Goal: Task Accomplishment & Management: Manage account settings

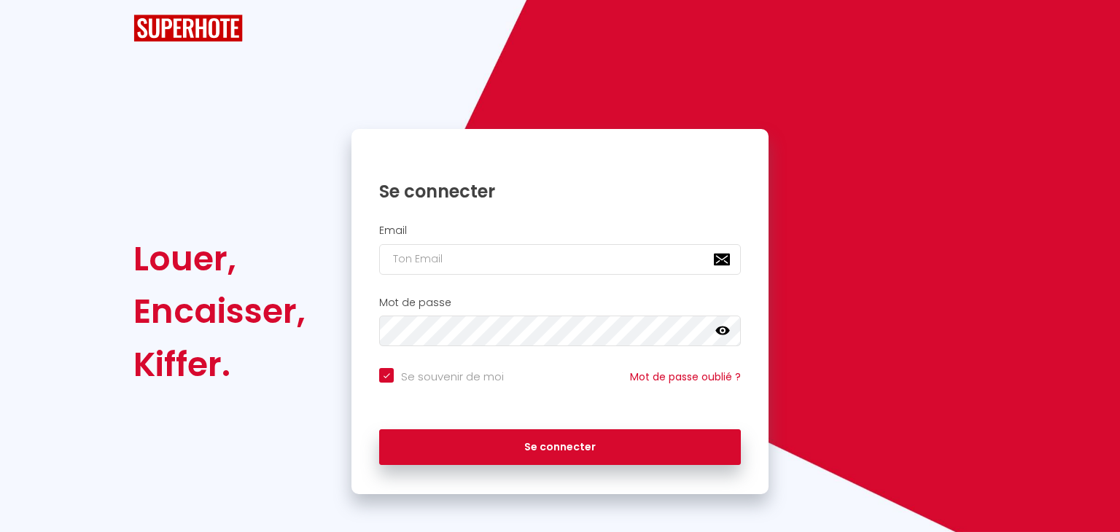
checkbox input "true"
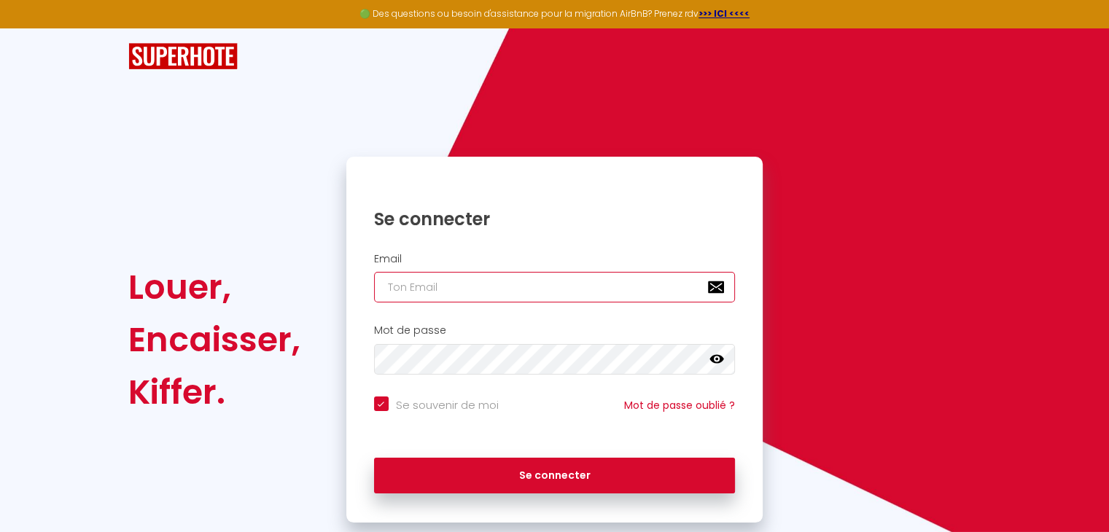
click at [386, 291] on input "email" at bounding box center [555, 287] width 362 height 31
type input "a"
checkbox input "true"
type input "an"
checkbox input "true"
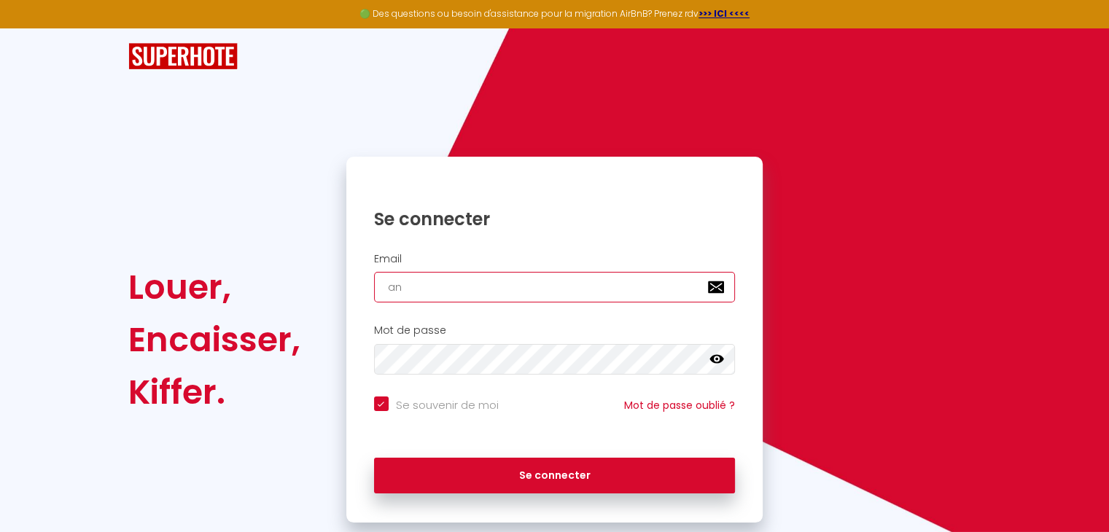
type input "ann"
checkbox input "true"
type input "[PERSON_NAME]"
checkbox input "true"
type input "annej"
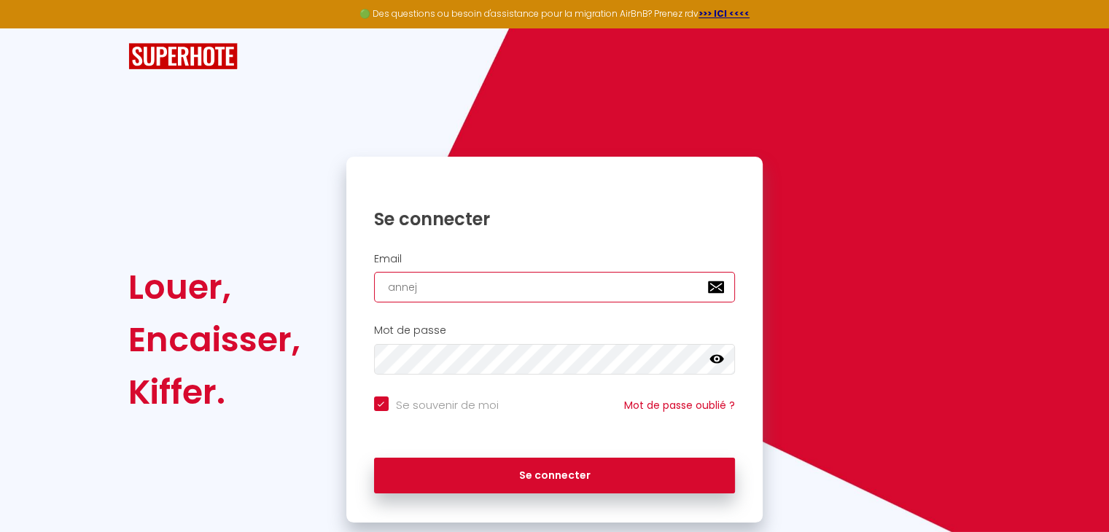
checkbox input "true"
type input "anneje"
checkbox input "true"
type input "annejea"
checkbox input "true"
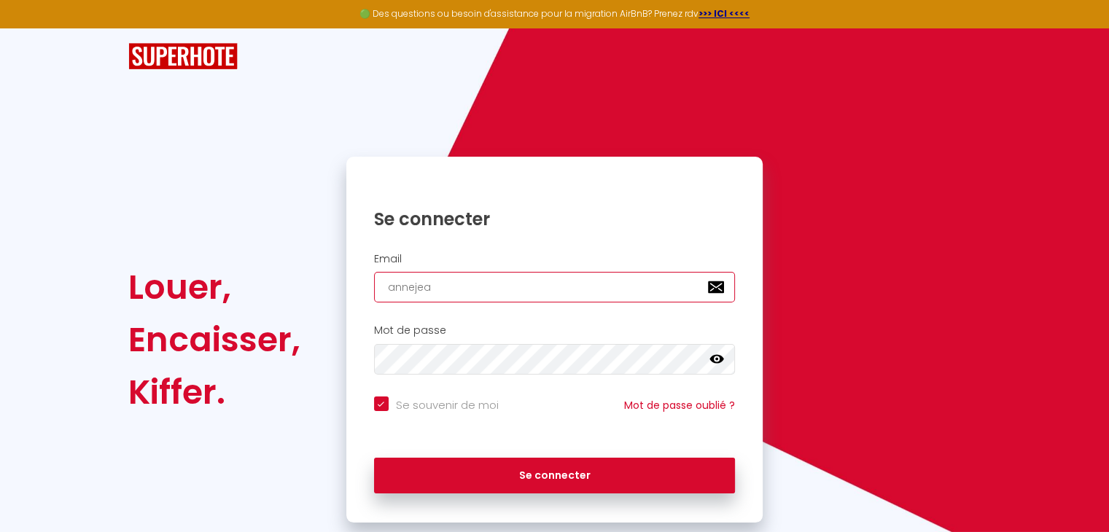
type input "[PERSON_NAME]"
checkbox input "true"
type input "annejeanr"
checkbox input "true"
type input "annejeanre"
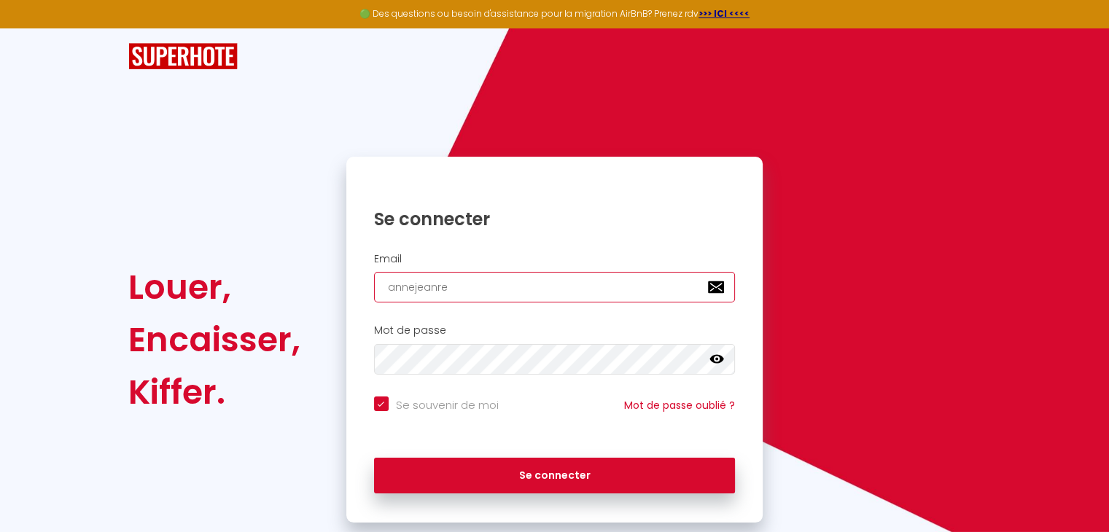
checkbox input "true"
type input "annejeanren"
checkbox input "true"
type input "annejeanrene"
checkbox input "true"
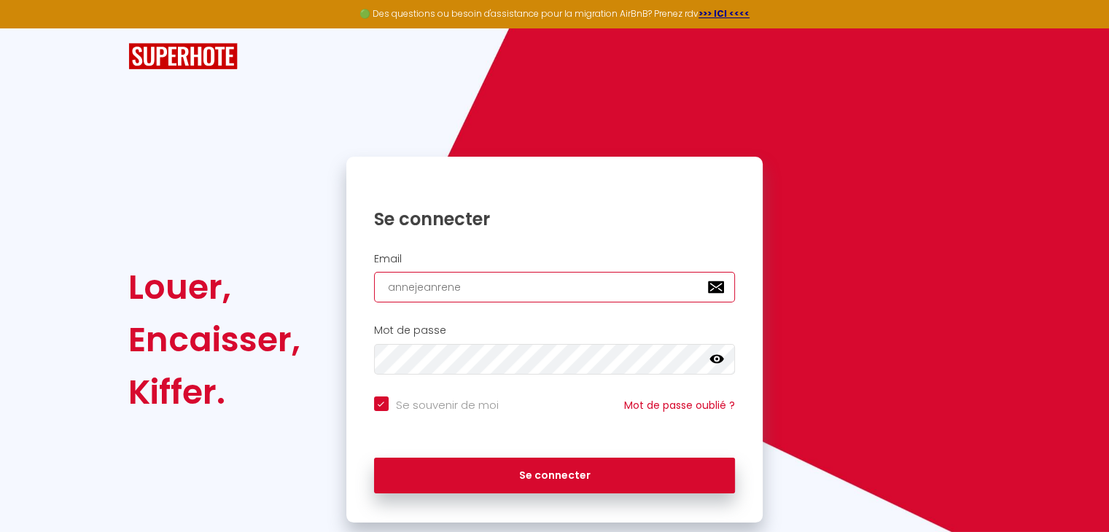
type input "annejeanreneg"
checkbox input "true"
type input "annejeanrenegu"
checkbox input "true"
type input "annejeanrenegui"
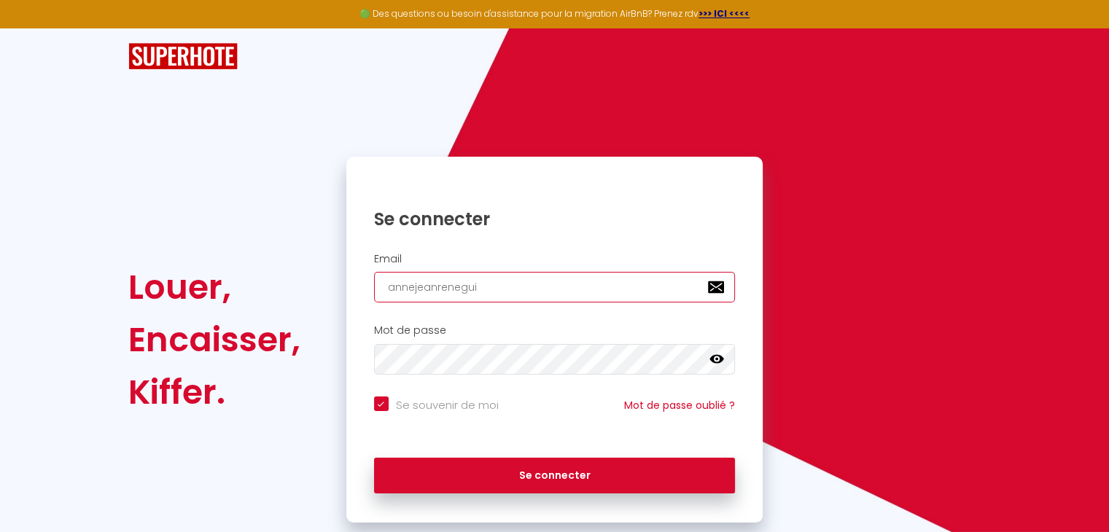
checkbox input "true"
type input "annejeanreneguil"
checkbox input "true"
type input "annejeanreneguill"
checkbox input "true"
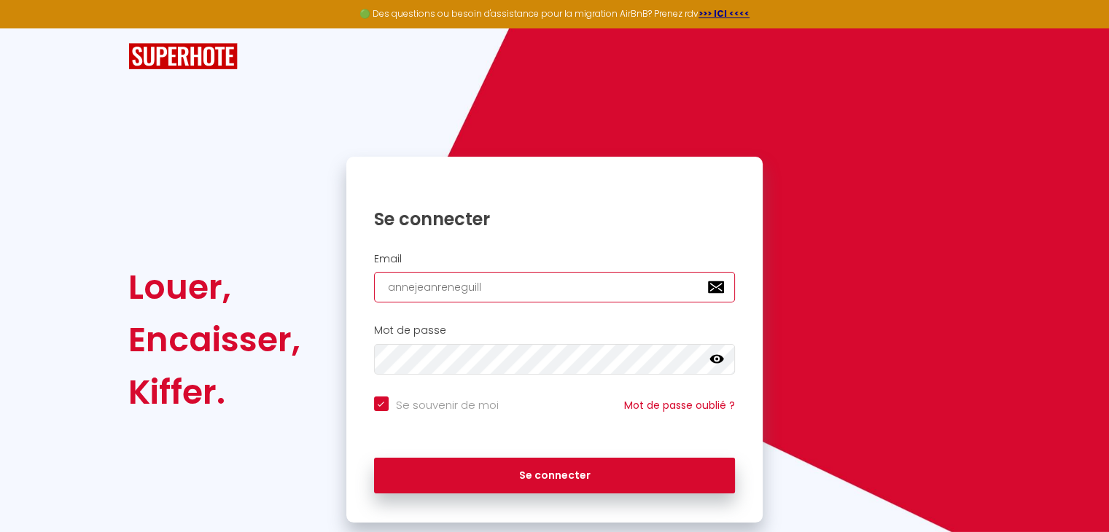
type input "annejeanreneguille"
checkbox input "true"
type input "annejeanreneguiller"
checkbox input "true"
type input "annejeanreneguillerm"
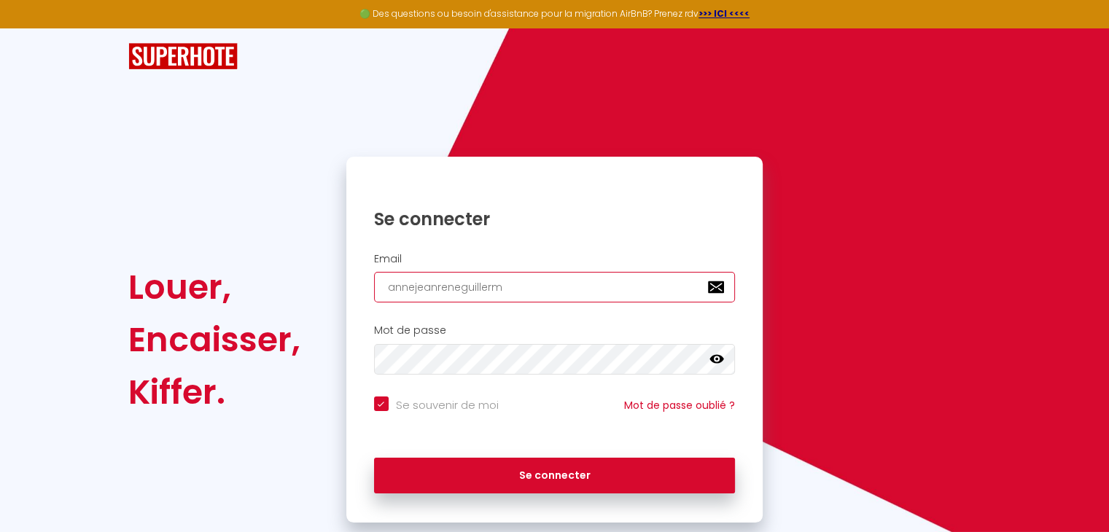
checkbox input "true"
type input "annejeanreneguillerm@"
checkbox input "true"
type input "annejeanreneguillerm@w"
checkbox input "true"
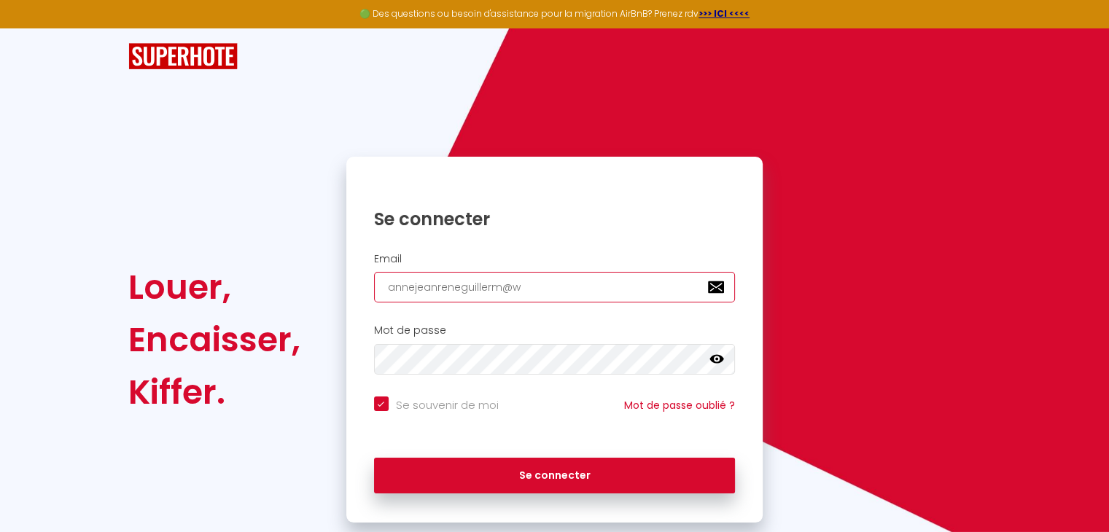
type input "annejeanreneguillerm@wa"
checkbox input "true"
type input "annejeanreneguillerm@wan"
checkbox input "true"
type input "annejeanreneguillerm@wana"
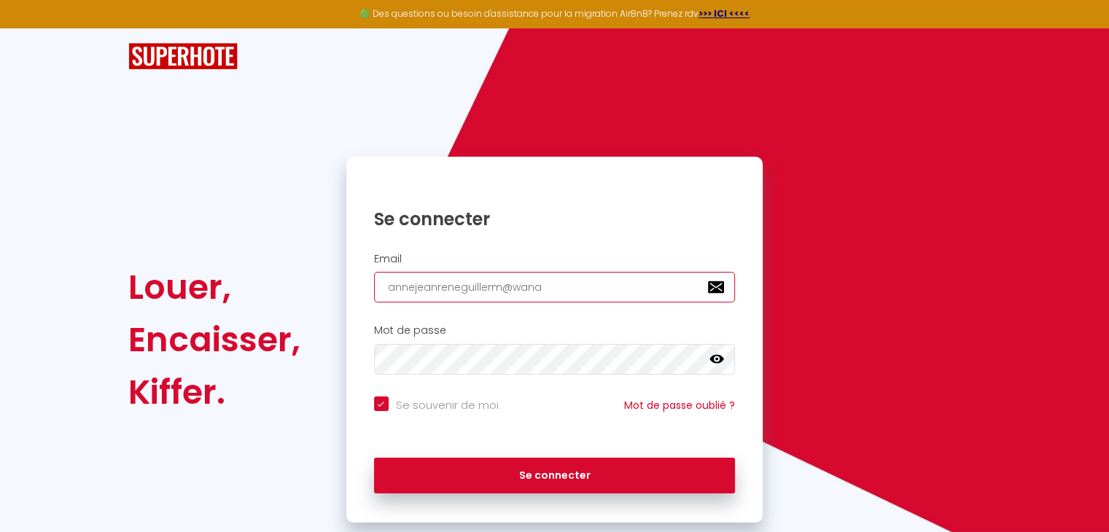
checkbox input "true"
type input "annejeanreneguillerm@wanad"
checkbox input "true"
type input "annejeanreneguillerm@wanado"
checkbox input "true"
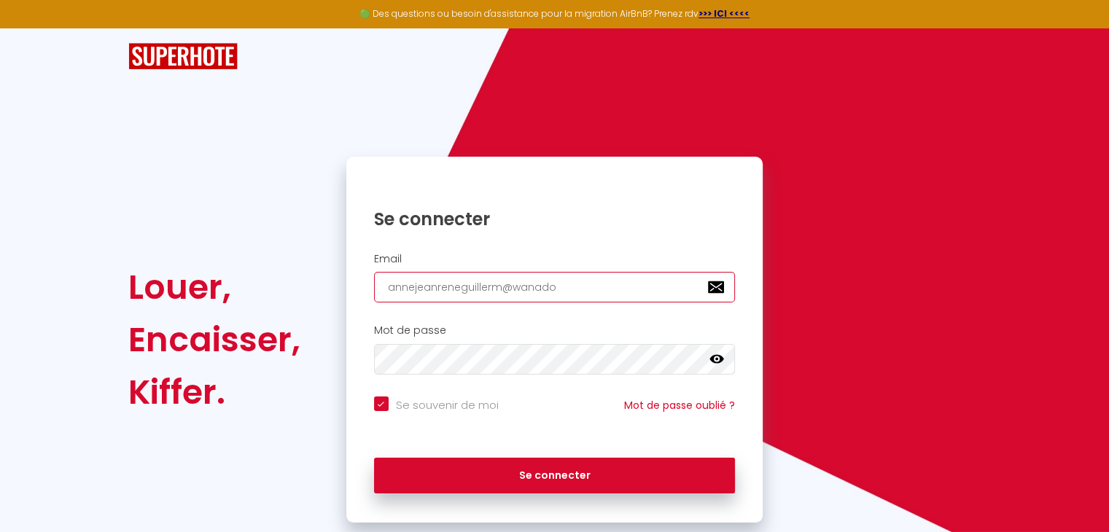
type input "[EMAIL_ADDRESS]"
checkbox input "true"
type input "[EMAIL_ADDRESS]."
checkbox input "true"
type input "annejeanreneguillerm@wanadoo.f"
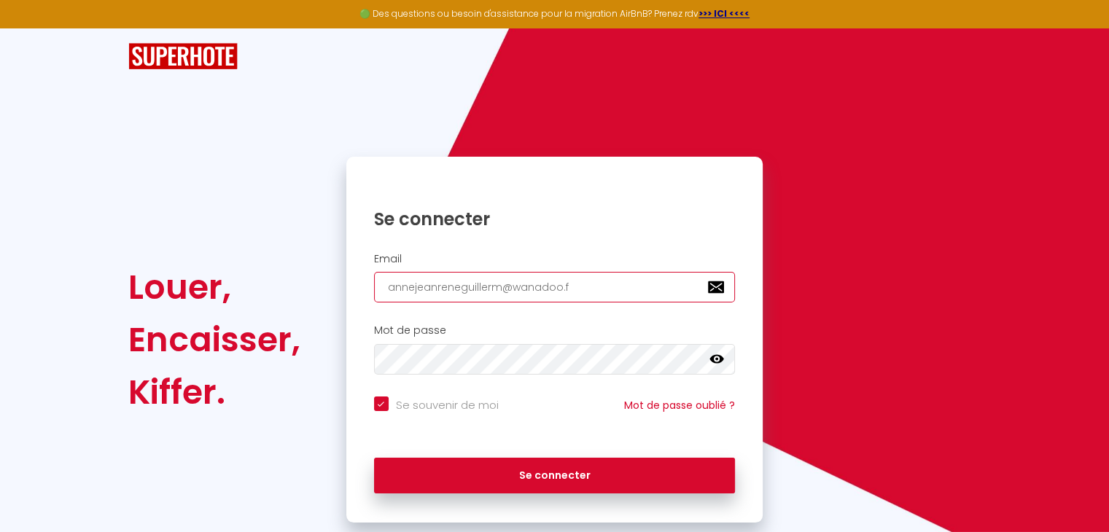
checkbox input "true"
type input "[EMAIL_ADDRESS][DOMAIN_NAME]"
checkbox input "true"
type input "[EMAIL_ADDRESS][DOMAIN_NAME]"
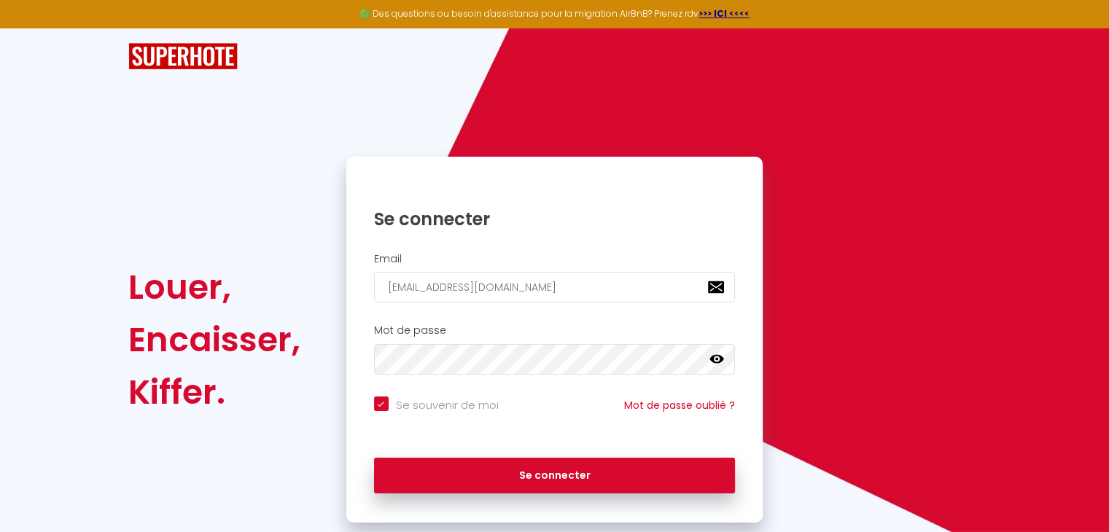
click at [713, 362] on icon at bounding box center [716, 359] width 15 height 9
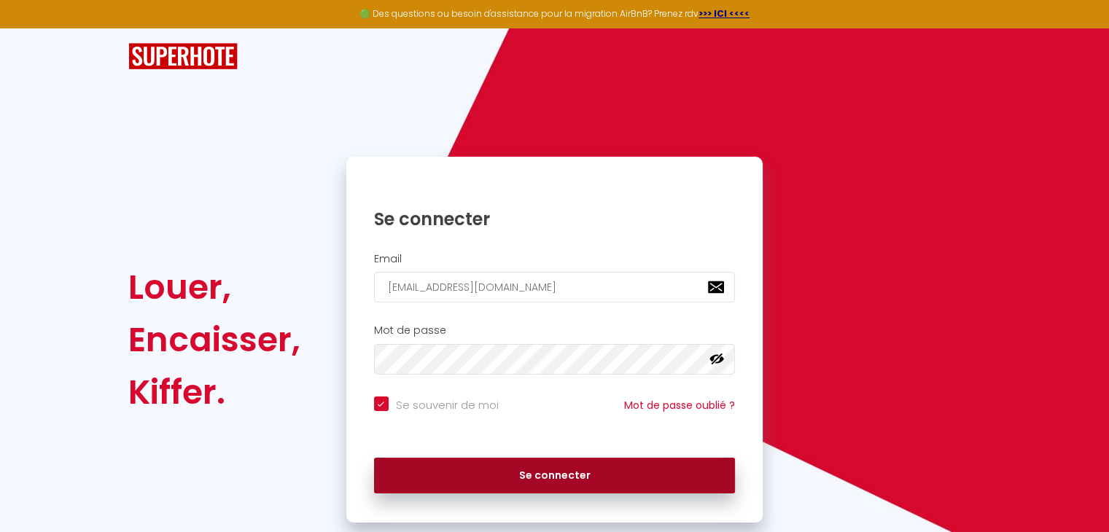
click at [551, 477] on button "Se connecter" at bounding box center [555, 476] width 362 height 36
checkbox input "true"
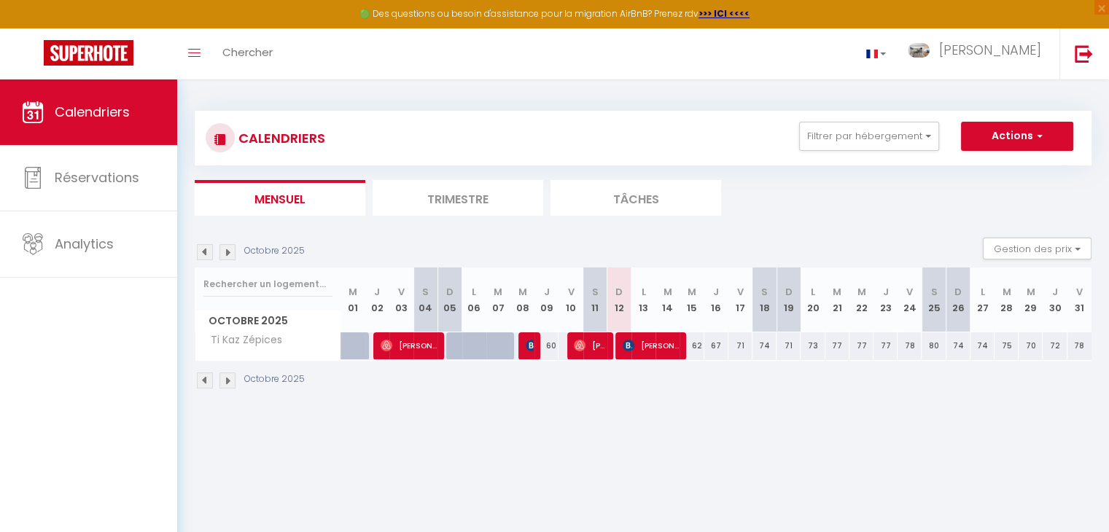
click at [484, 348] on div at bounding box center [482, 354] width 24 height 28
click at [528, 348] on img at bounding box center [532, 346] width 12 height 12
select select "OK"
select select "0"
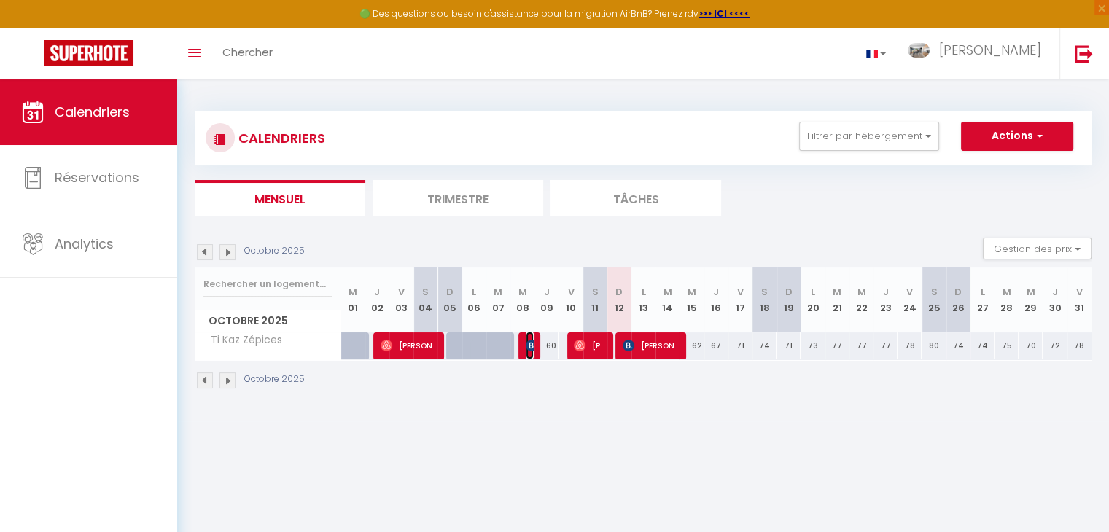
select select "0"
select select "1"
select select
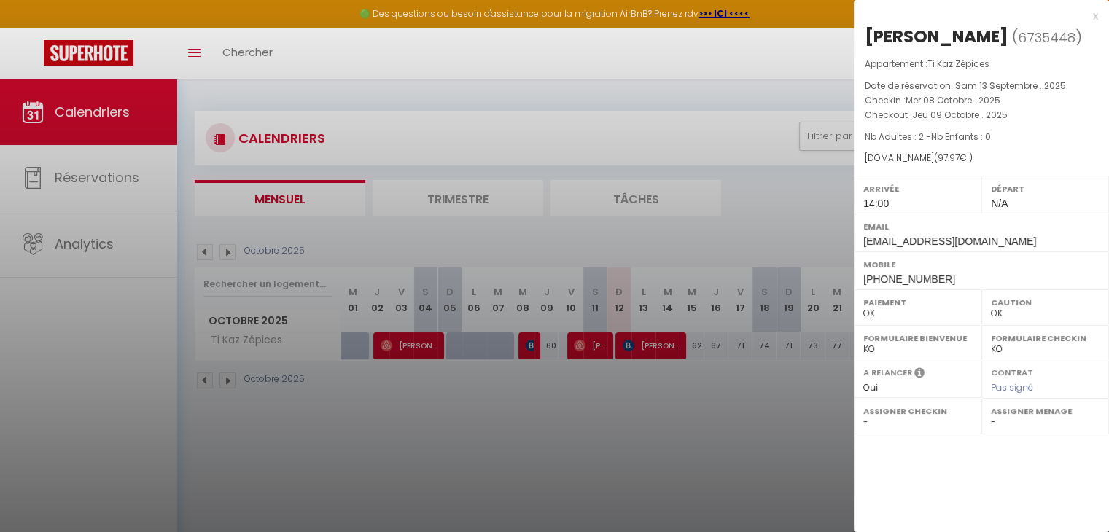
click at [713, 15] on div "x" at bounding box center [976, 15] width 244 height 17
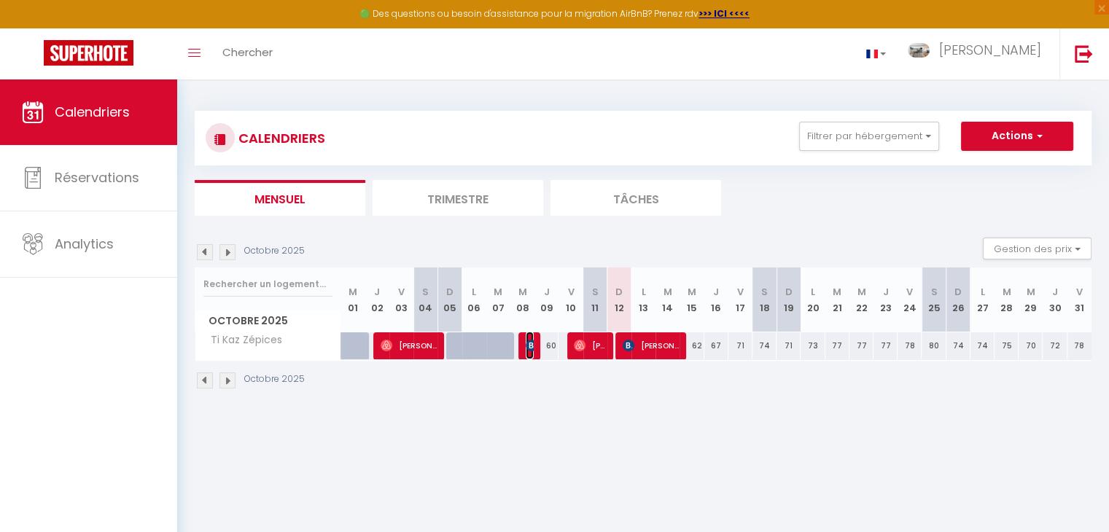
click at [528, 345] on img at bounding box center [532, 346] width 12 height 12
select select
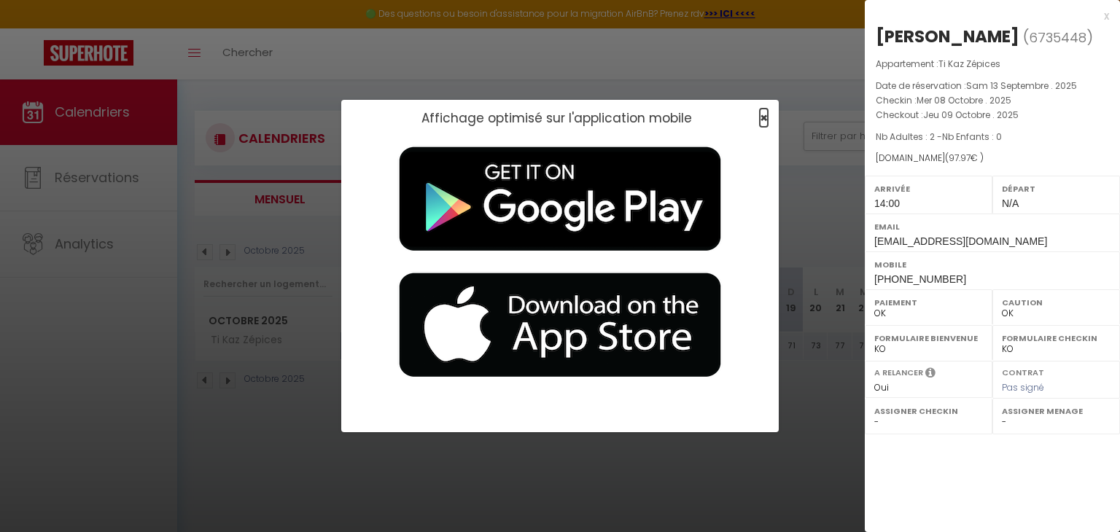
click at [713, 120] on span "×" at bounding box center [764, 118] width 8 height 18
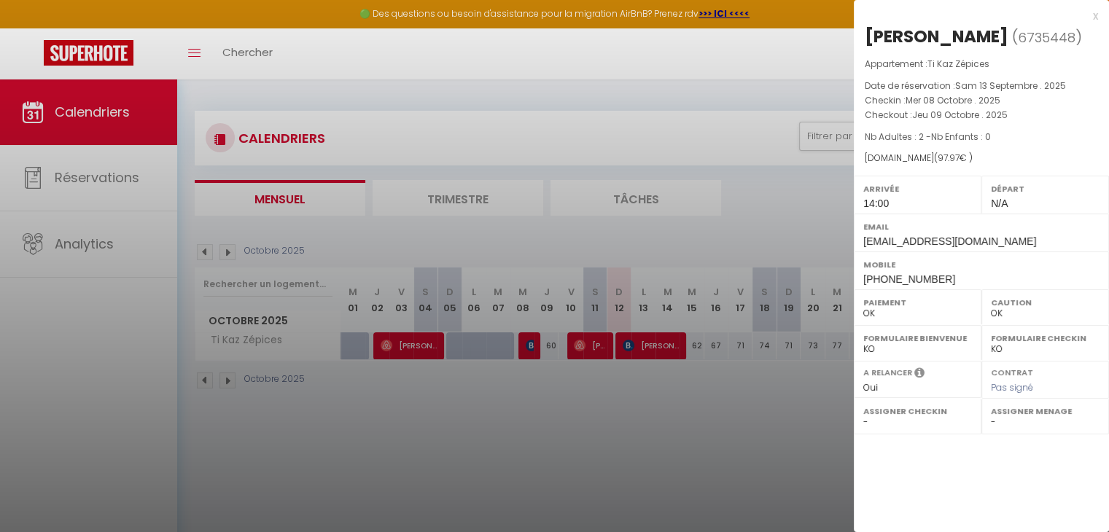
click at [713, 12] on div "x [PERSON_NAME] ( 6735448 ) Appartement : Ti Kaz Zépices Date de réservation : …" at bounding box center [981, 148] width 255 height 297
click at [713, 12] on div "x" at bounding box center [976, 15] width 244 height 17
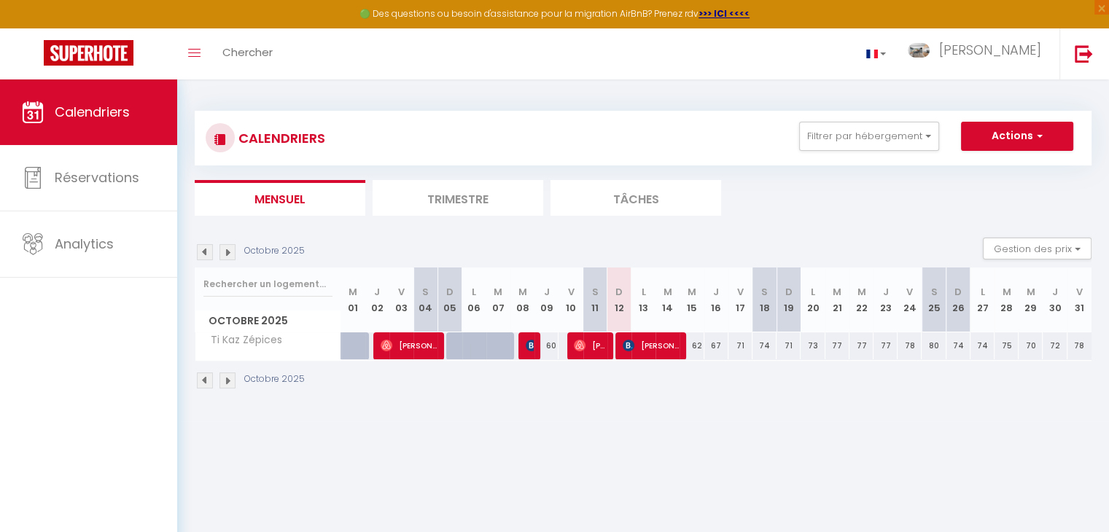
click at [550, 346] on div "60" at bounding box center [546, 345] width 24 height 27
select select
click at [587, 346] on span "[PERSON_NAME]" at bounding box center [590, 346] width 32 height 28
select select
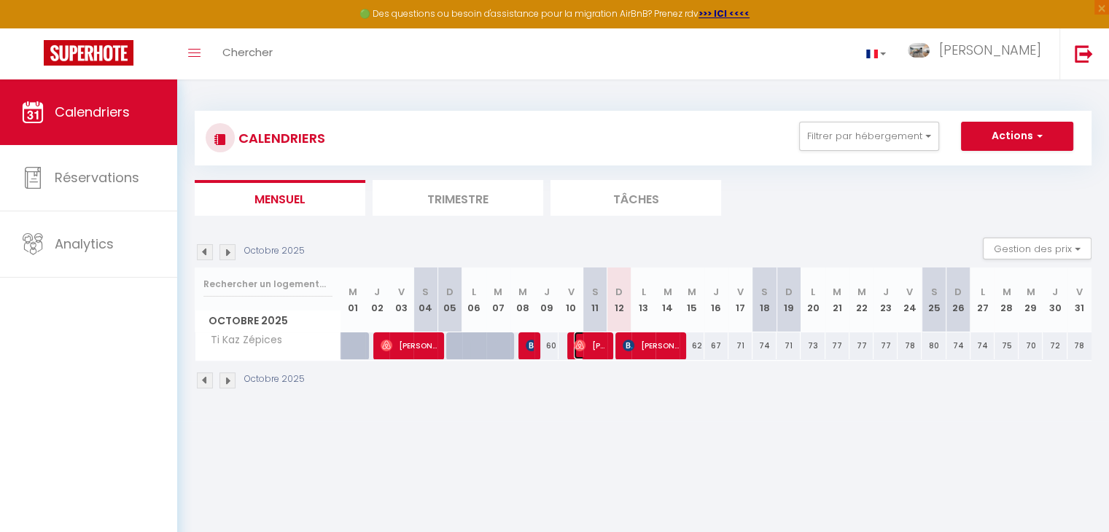
select select
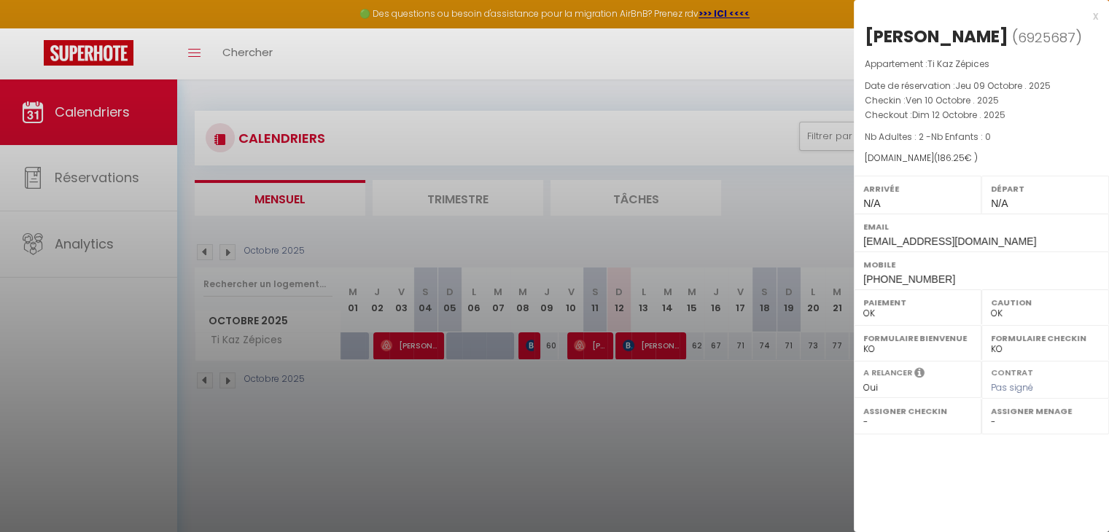
click at [713, 18] on div "x" at bounding box center [976, 15] width 244 height 17
select select
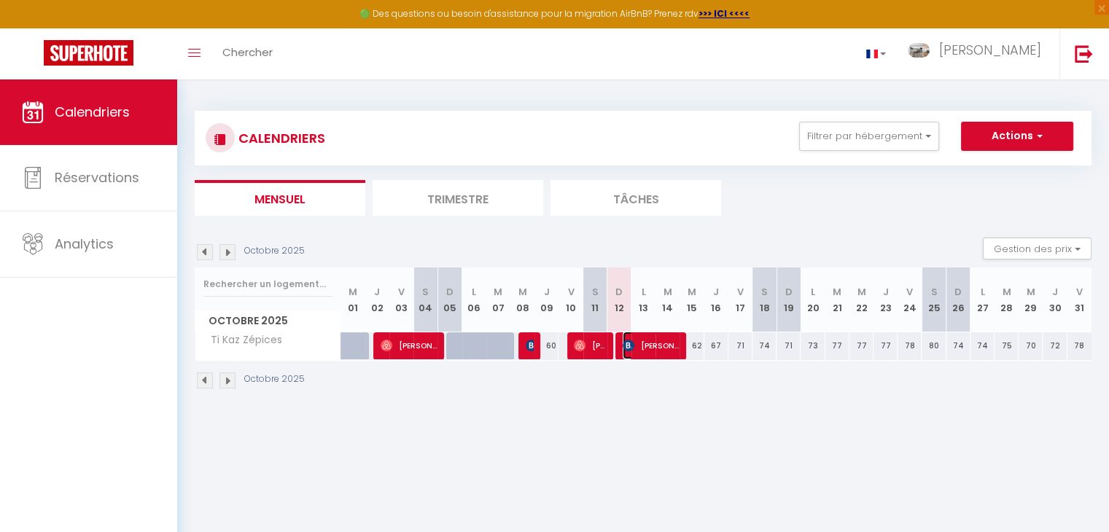
click at [658, 344] on span "[PERSON_NAME]" at bounding box center [650, 346] width 56 height 28
select select
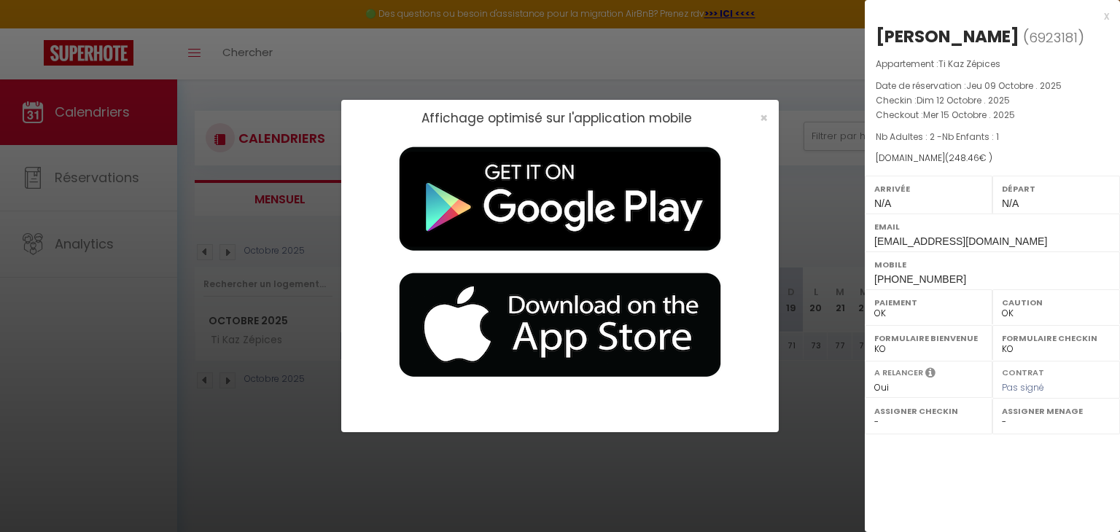
click at [713, 18] on div "x [PERSON_NAME] ( 6923181 ) Appartement : Ti Kaz Zépices Date de réservation : …" at bounding box center [991, 148] width 255 height 297
click at [713, 114] on span "×" at bounding box center [764, 118] width 8 height 18
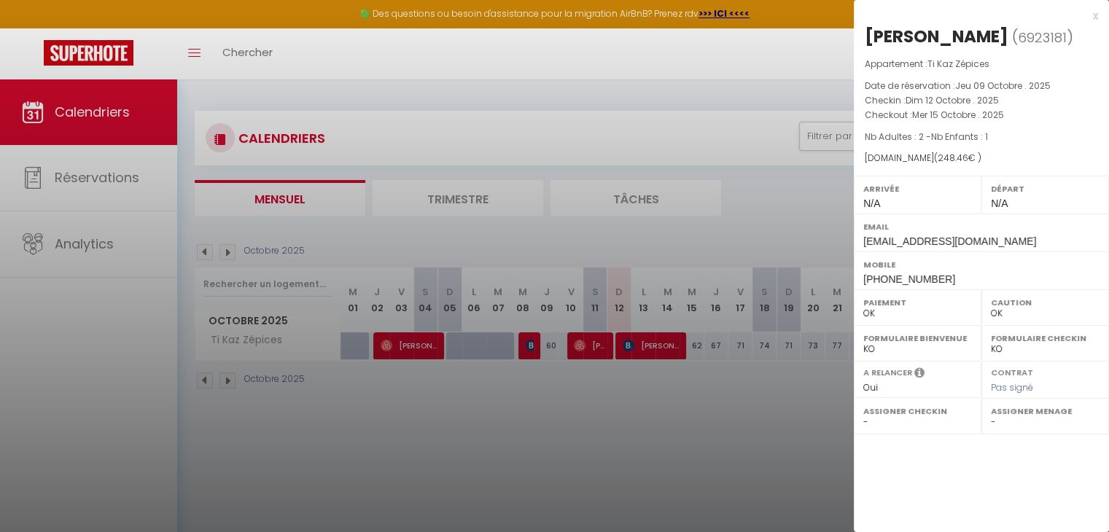
click at [405, 344] on div at bounding box center [554, 266] width 1109 height 532
select select
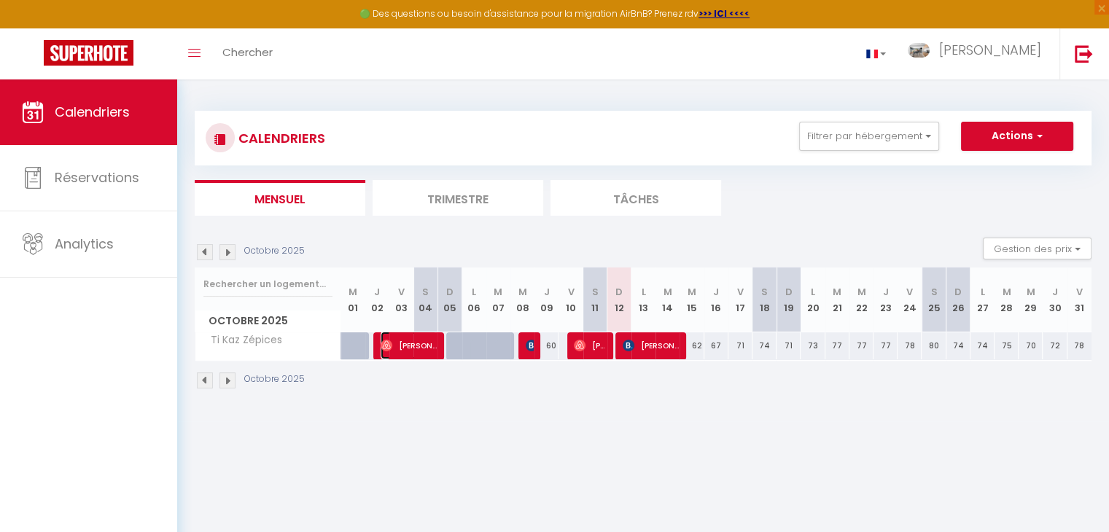
click at [417, 345] on span "[PERSON_NAME] Caspescha" at bounding box center [408, 346] width 56 height 28
select select
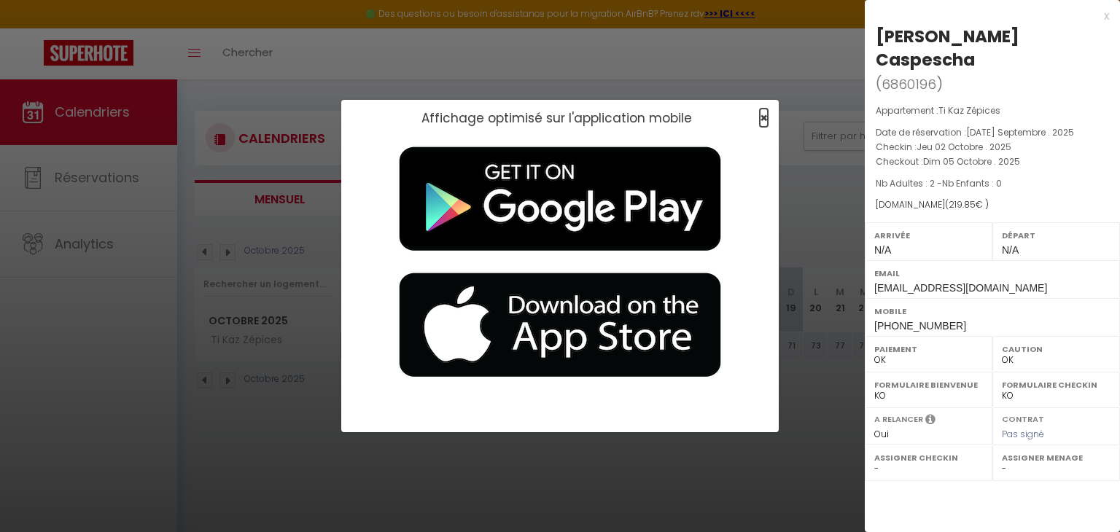
click at [713, 113] on span "×" at bounding box center [764, 118] width 8 height 18
click at [713, 114] on span "×" at bounding box center [764, 118] width 8 height 18
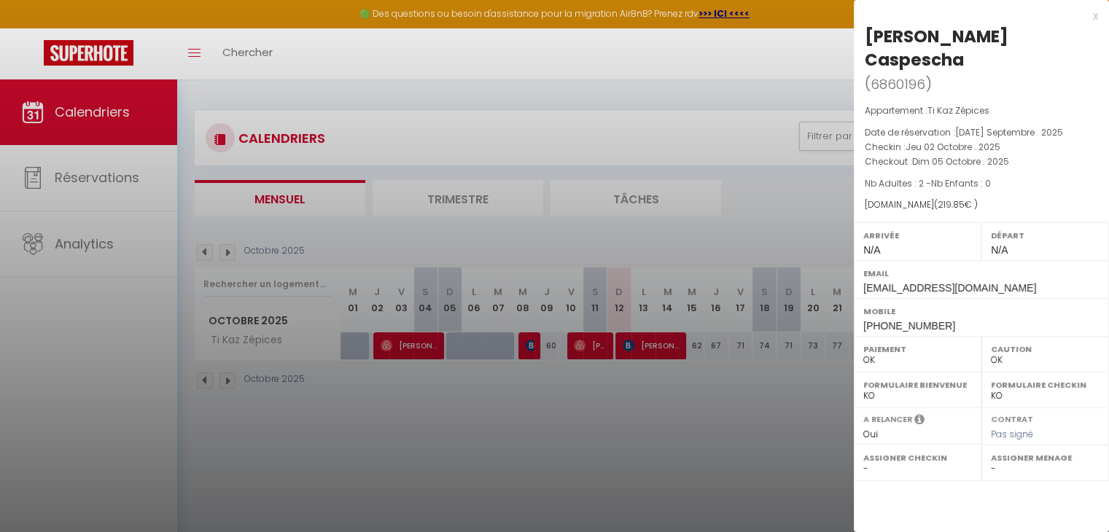
click at [452, 197] on div at bounding box center [554, 266] width 1109 height 532
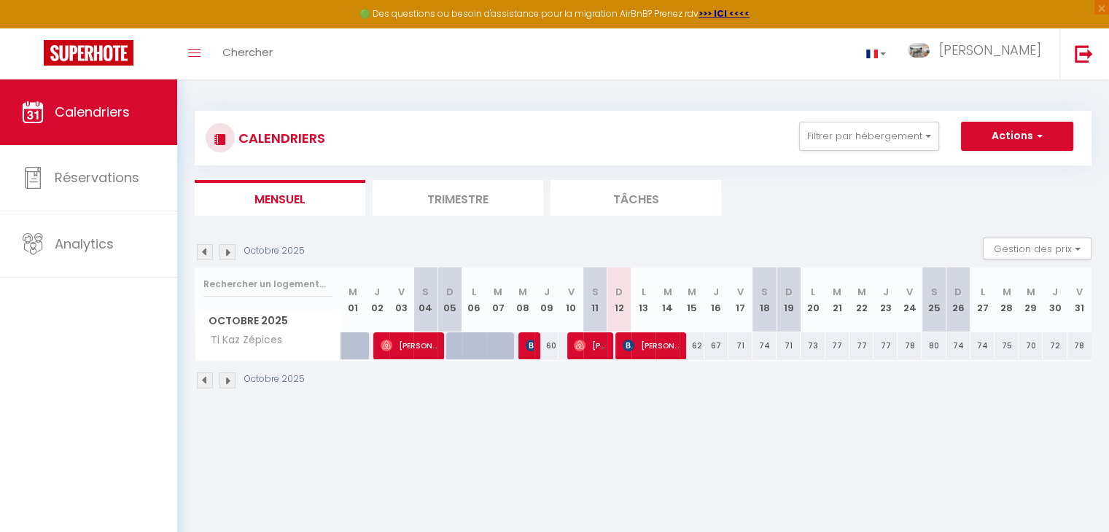
click at [445, 203] on li "Trimestre" at bounding box center [457, 198] width 171 height 36
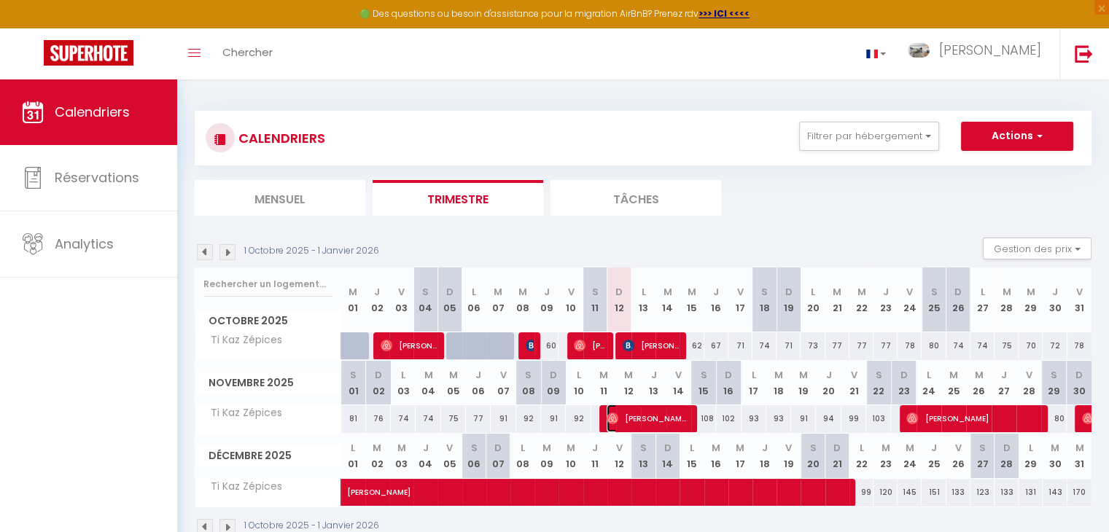
click at [657, 416] on span "[PERSON_NAME]" at bounding box center [646, 419] width 80 height 28
select select
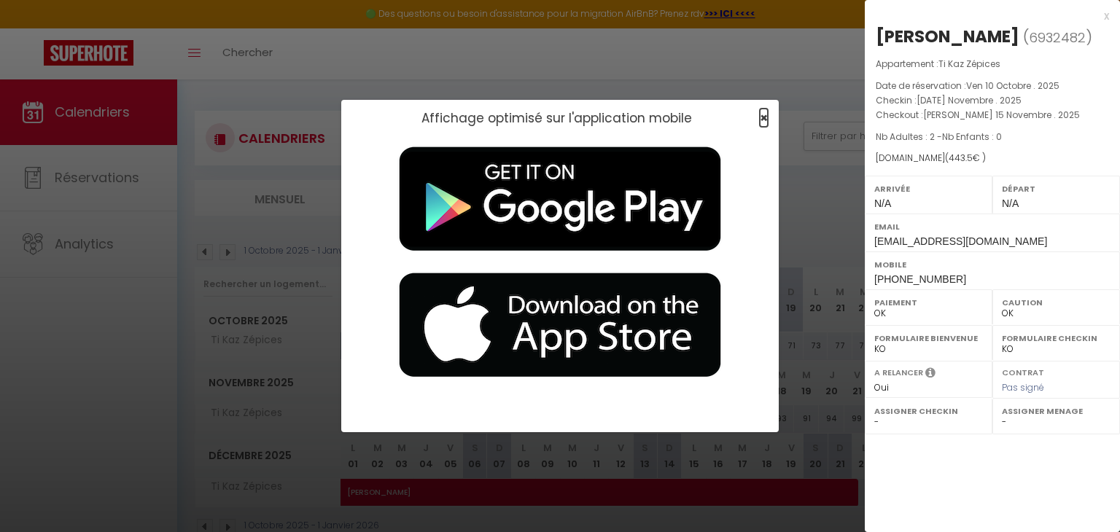
click at [713, 114] on span "×" at bounding box center [764, 118] width 8 height 18
click at [713, 116] on span "×" at bounding box center [764, 118] width 8 height 18
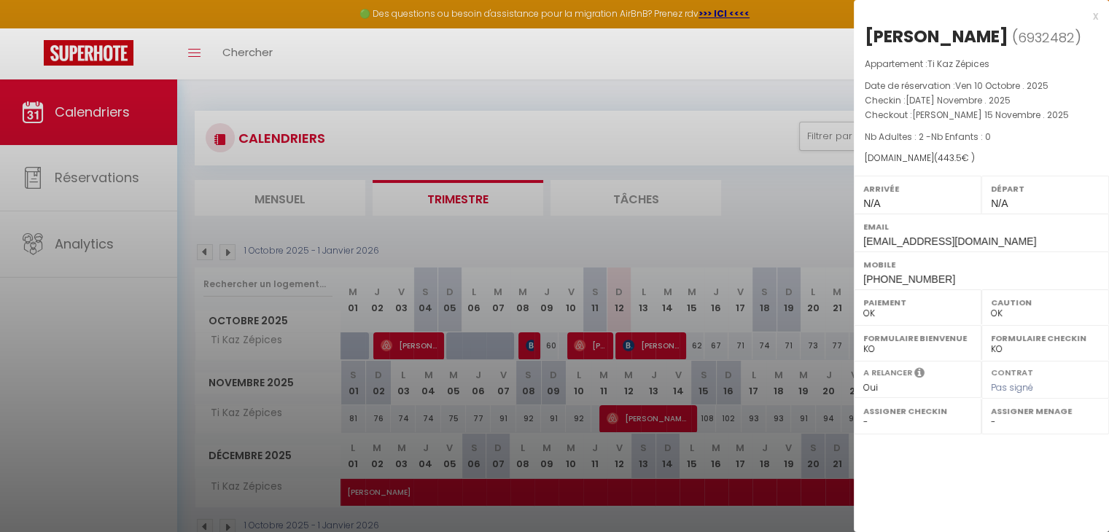
click at [713, 16] on div "x" at bounding box center [976, 15] width 244 height 17
select select
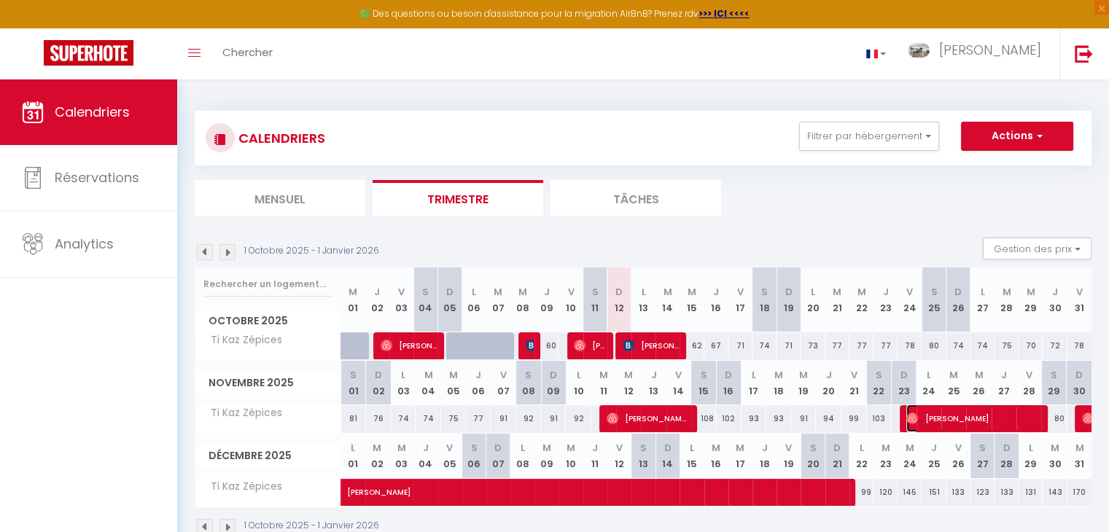
click at [713, 415] on span "[PERSON_NAME]" at bounding box center [970, 419] width 128 height 28
select select
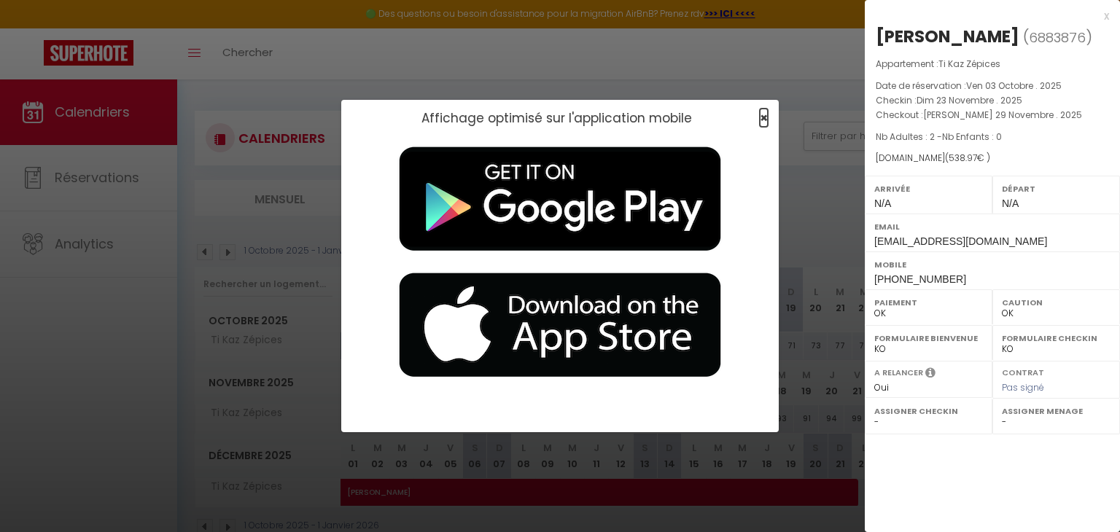
click at [713, 116] on span "×" at bounding box center [764, 118] width 8 height 18
click at [713, 114] on span "×" at bounding box center [764, 118] width 8 height 18
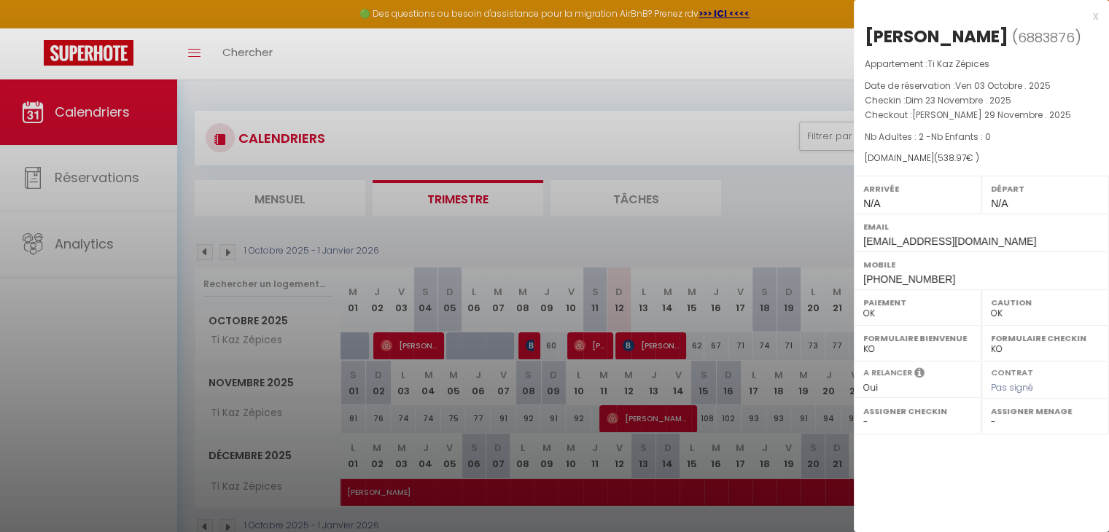
click at [713, 17] on div "x" at bounding box center [976, 15] width 244 height 17
select select
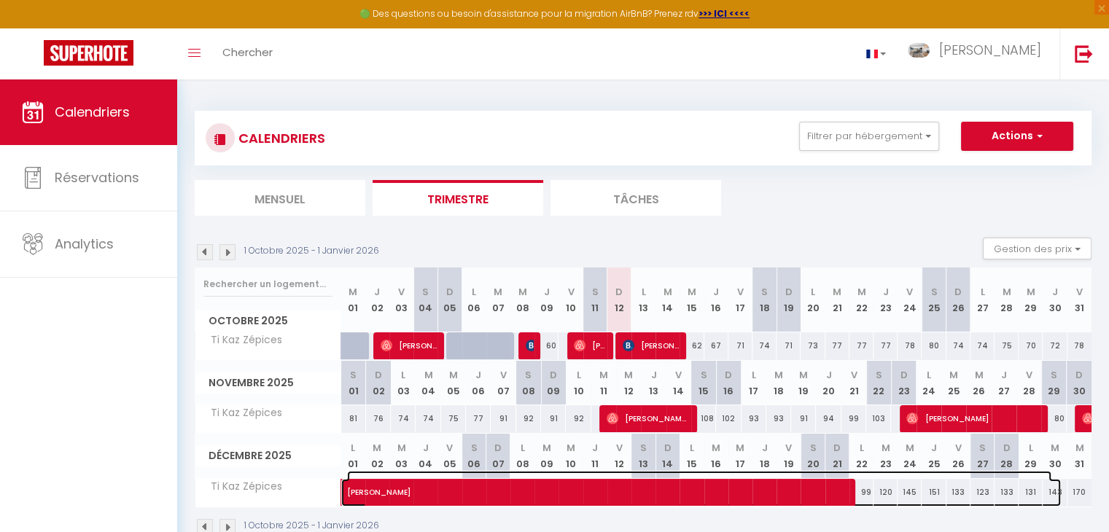
click at [391, 484] on span "[PERSON_NAME]" at bounding box center [699, 485] width 704 height 28
select select
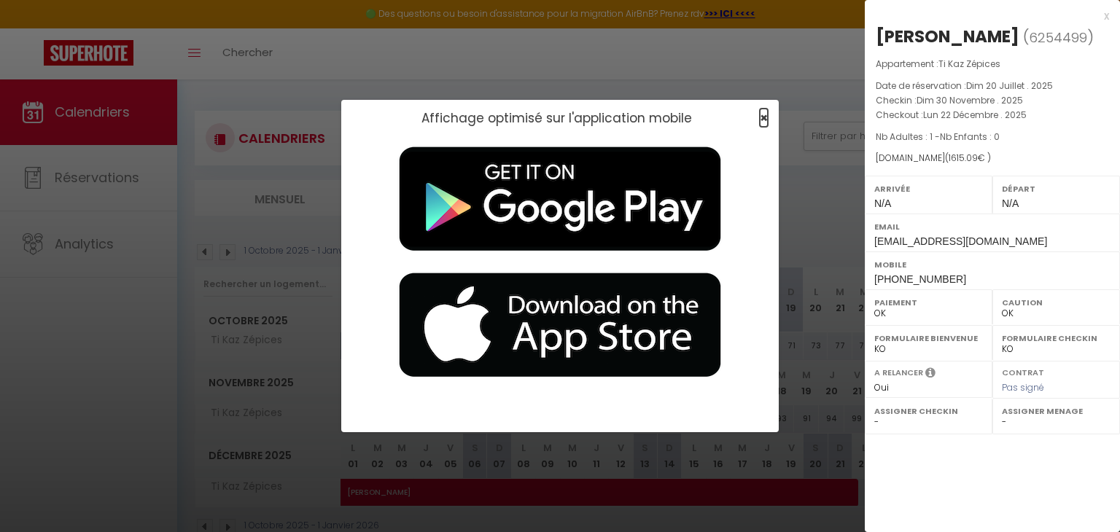
click at [713, 117] on span "×" at bounding box center [764, 118] width 8 height 18
click at [713, 114] on span "×" at bounding box center [764, 118] width 8 height 18
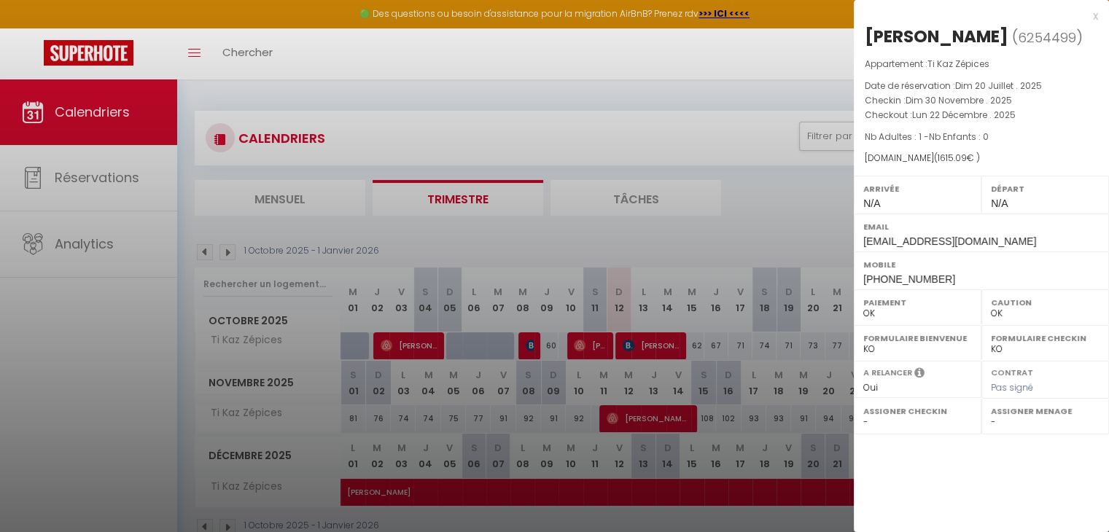
click at [713, 15] on div "x" at bounding box center [976, 15] width 244 height 17
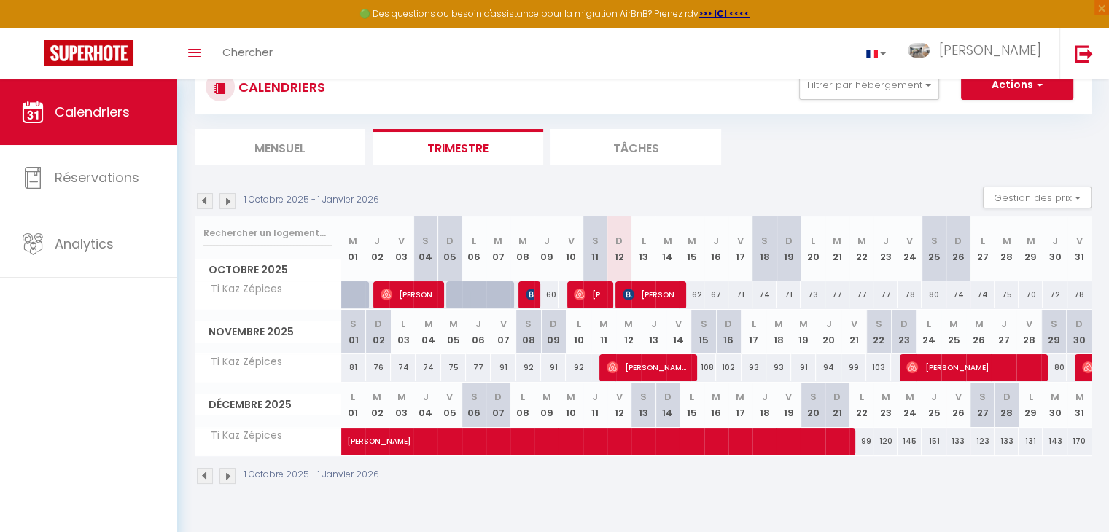
scroll to position [79, 0]
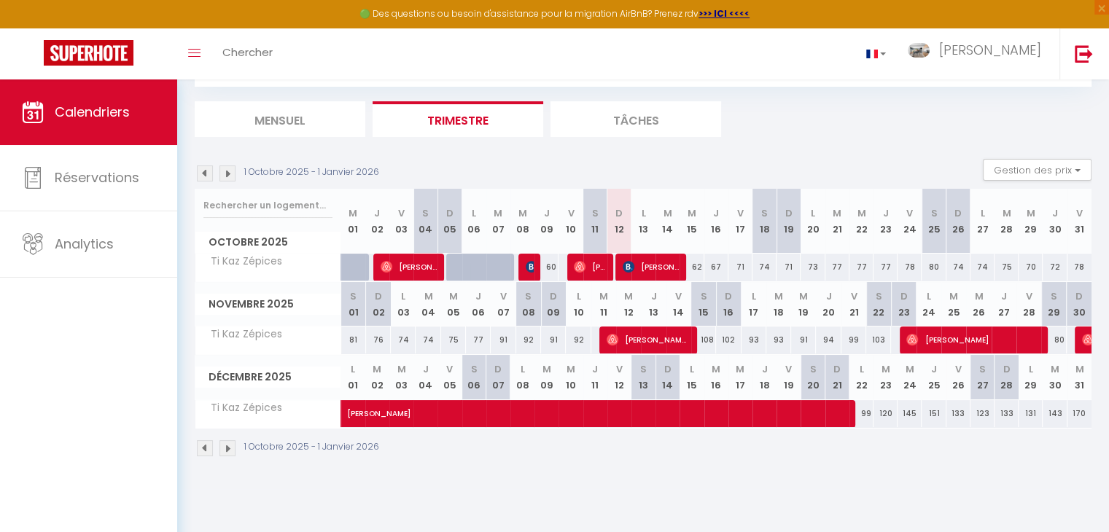
click at [225, 176] on img at bounding box center [227, 173] width 16 height 16
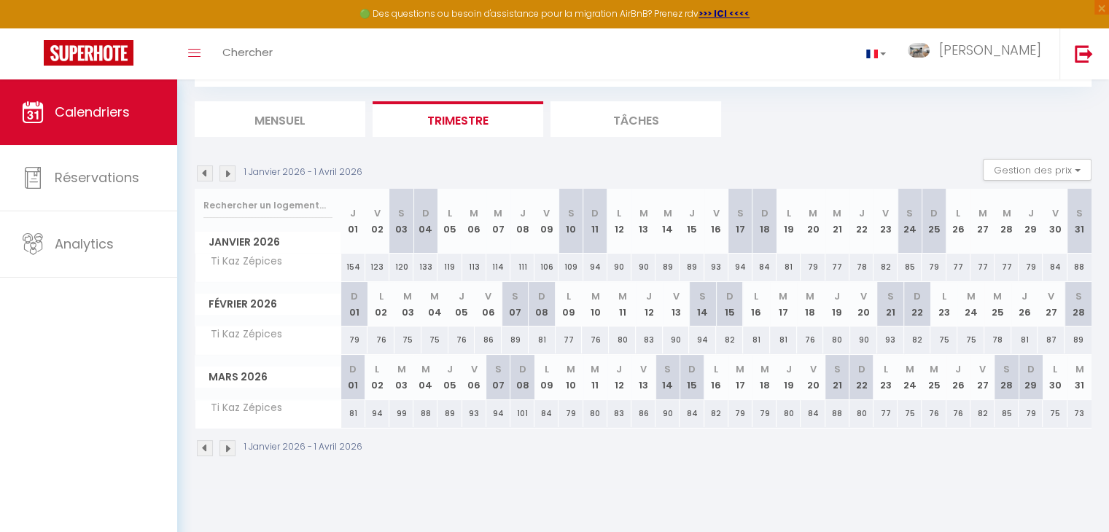
click at [202, 167] on img at bounding box center [205, 173] width 16 height 16
